Goal: Transaction & Acquisition: Purchase product/service

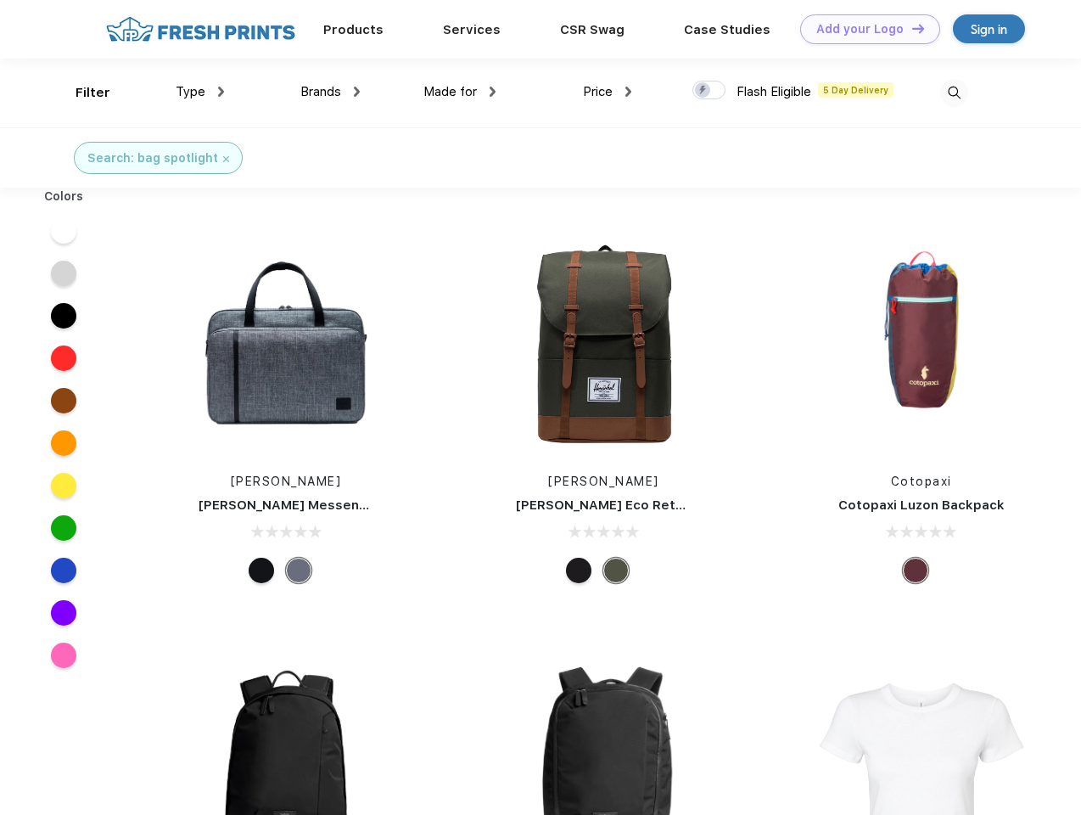
click at [864, 29] on link "Add your Logo Design Tool" at bounding box center [870, 29] width 140 height 30
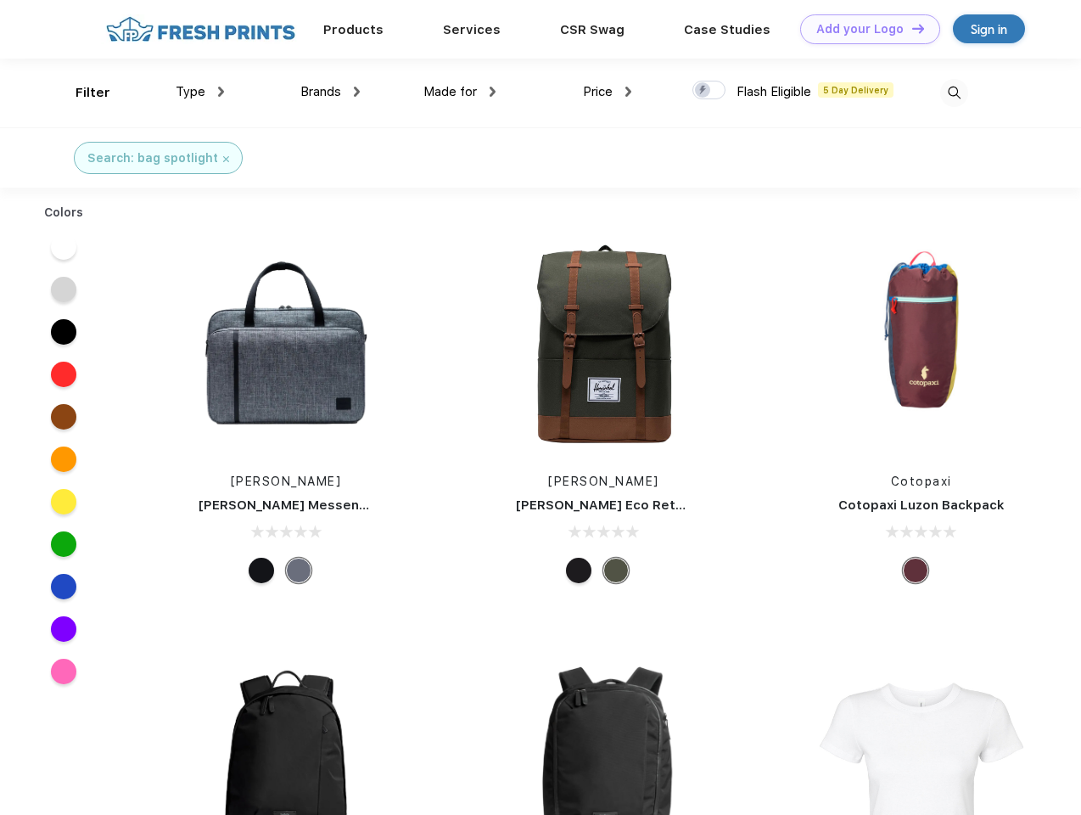
click at [0, 0] on div "Design Tool" at bounding box center [0, 0] width 0 height 0
click at [910, 28] on link "Add your Logo Design Tool" at bounding box center [870, 29] width 140 height 30
click at [81, 92] on div "Filter" at bounding box center [93, 93] width 35 height 20
click at [200, 92] on span "Type" at bounding box center [191, 91] width 30 height 15
click at [330, 92] on span "Brands" at bounding box center [320, 91] width 41 height 15
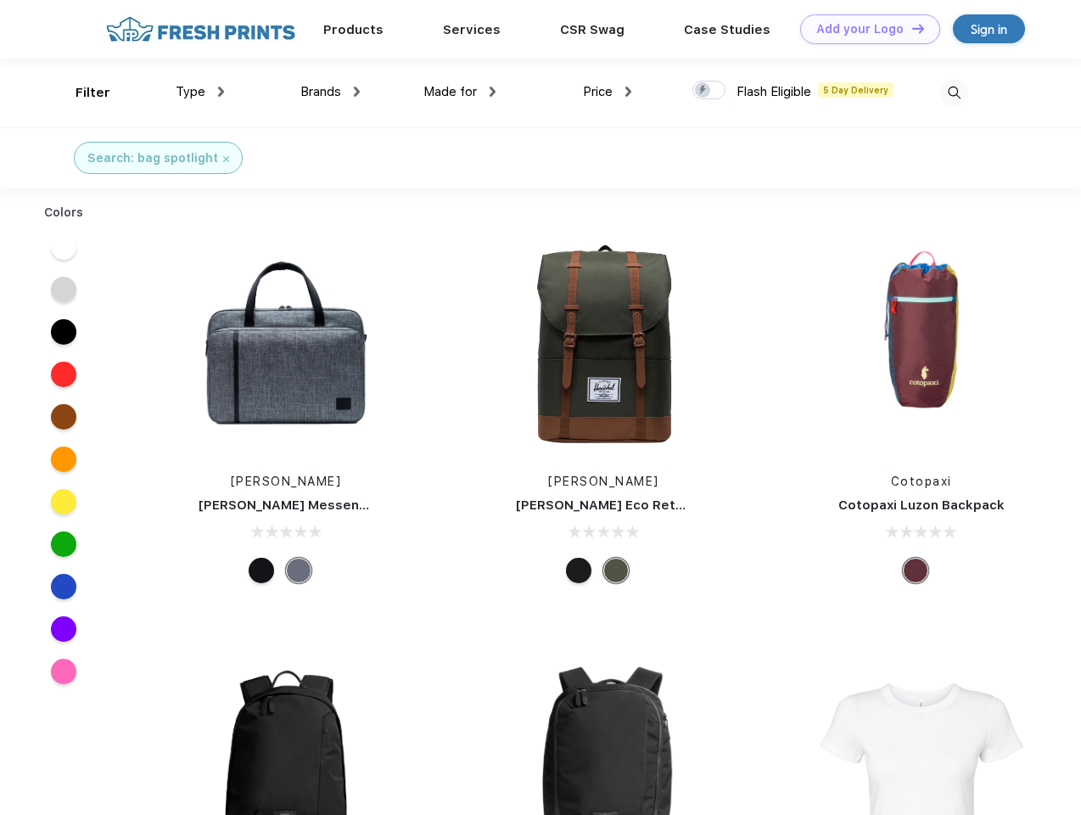
click at [460, 92] on span "Made for" at bounding box center [449, 91] width 53 height 15
click at [608, 92] on span "Price" at bounding box center [598, 91] width 30 height 15
click at [709, 91] on div at bounding box center [708, 90] width 33 height 19
click at [703, 91] on input "checkbox" at bounding box center [697, 85] width 11 height 11
click at [954, 92] on img at bounding box center [954, 93] width 28 height 28
